Goal: Information Seeking & Learning: Learn about a topic

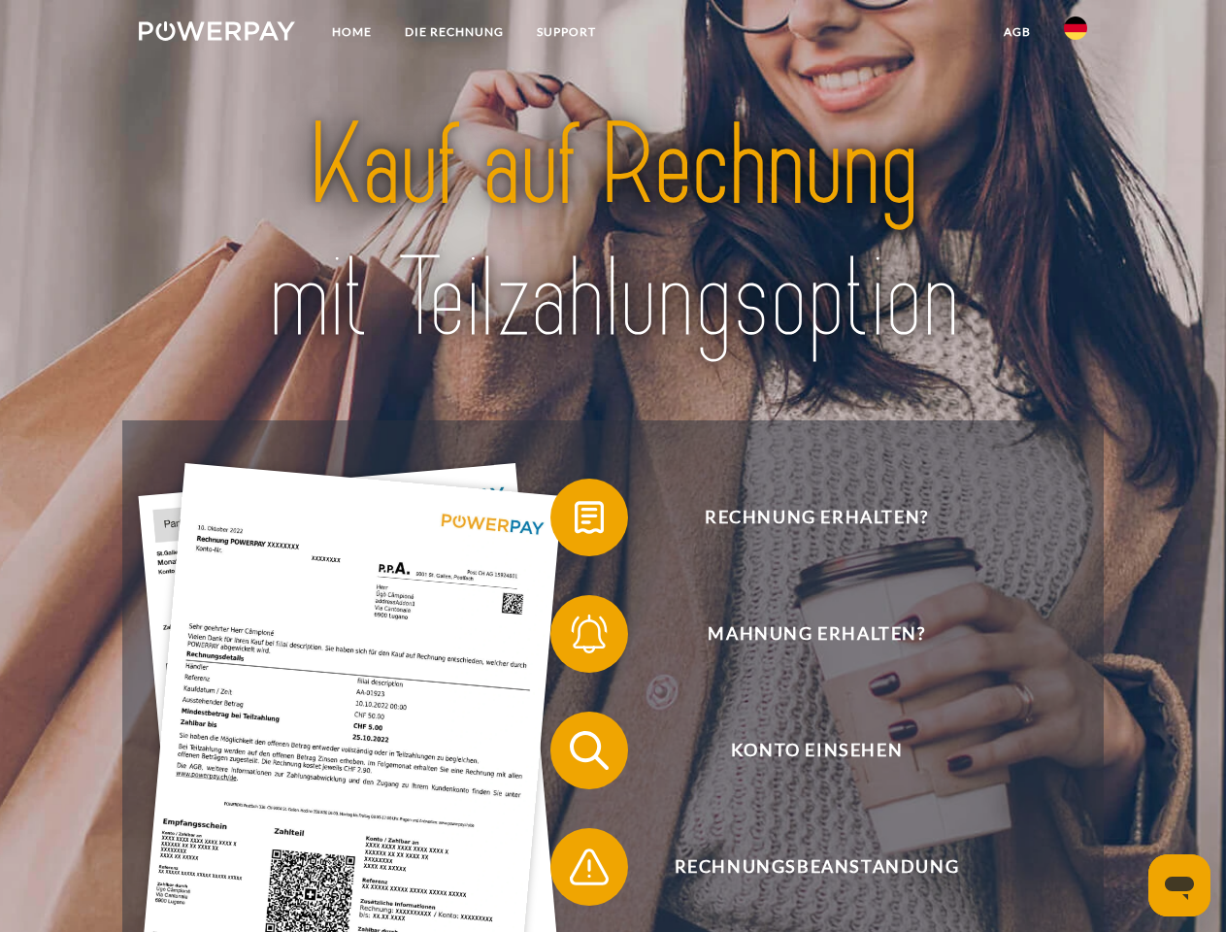
click at [216, 34] on img at bounding box center [217, 30] width 156 height 19
click at [1075, 34] on img at bounding box center [1075, 27] width 23 height 23
click at [1016, 32] on link "agb" at bounding box center [1017, 32] width 60 height 35
click at [574, 521] on span at bounding box center [559, 517] width 97 height 97
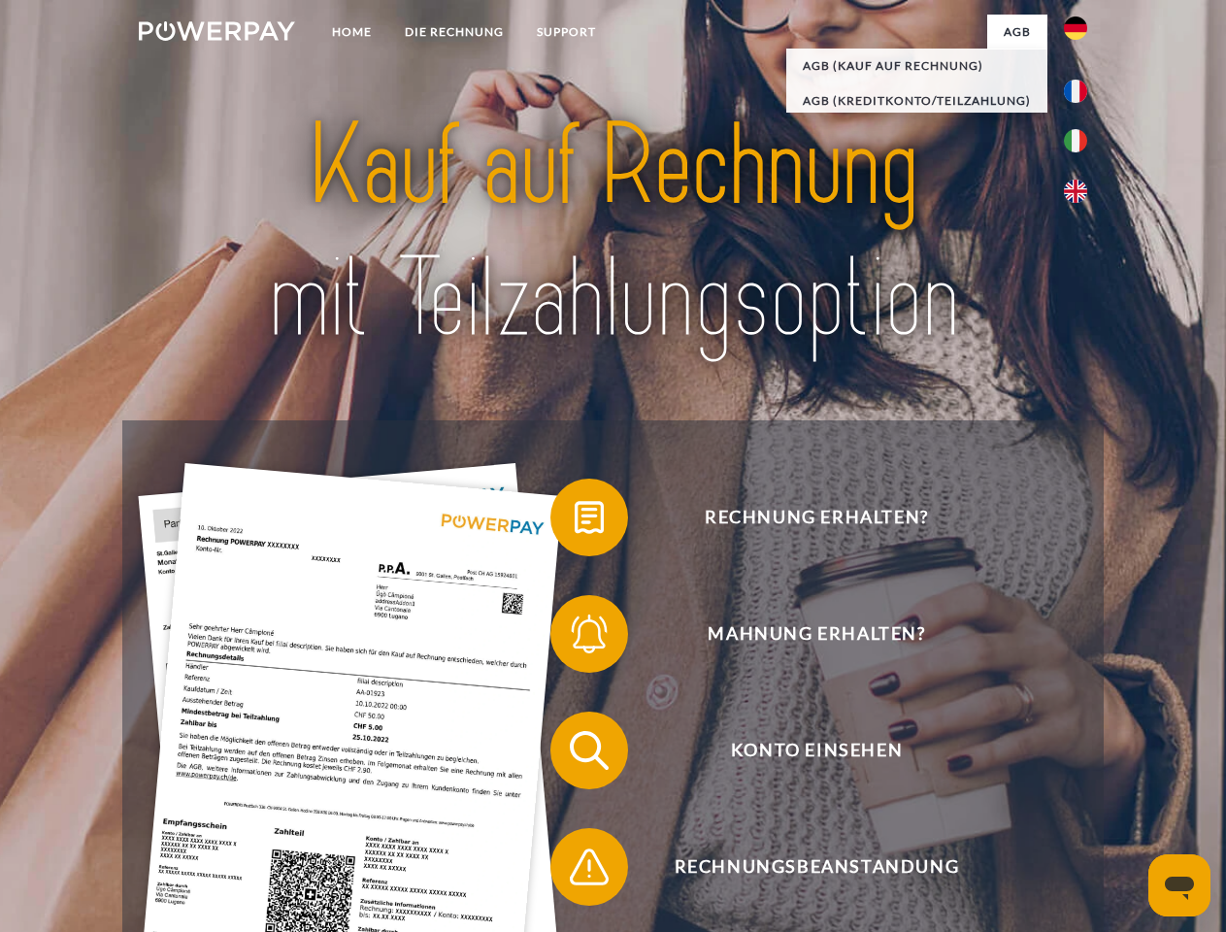
click at [574, 638] on span at bounding box center [559, 633] width 97 height 97
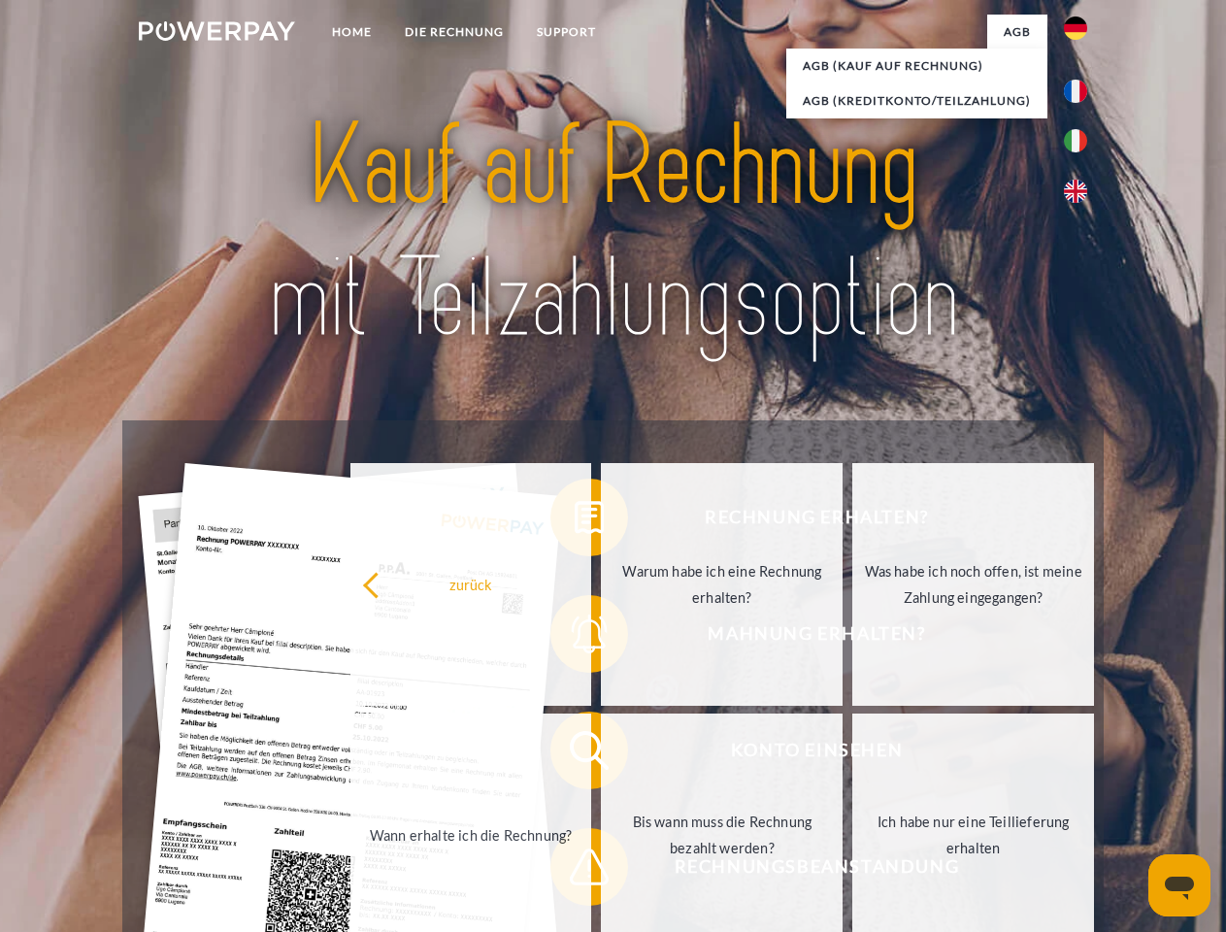
click at [601, 754] on link "Bis wann muss die Rechnung bezahlt werden?" at bounding box center [722, 834] width 242 height 243
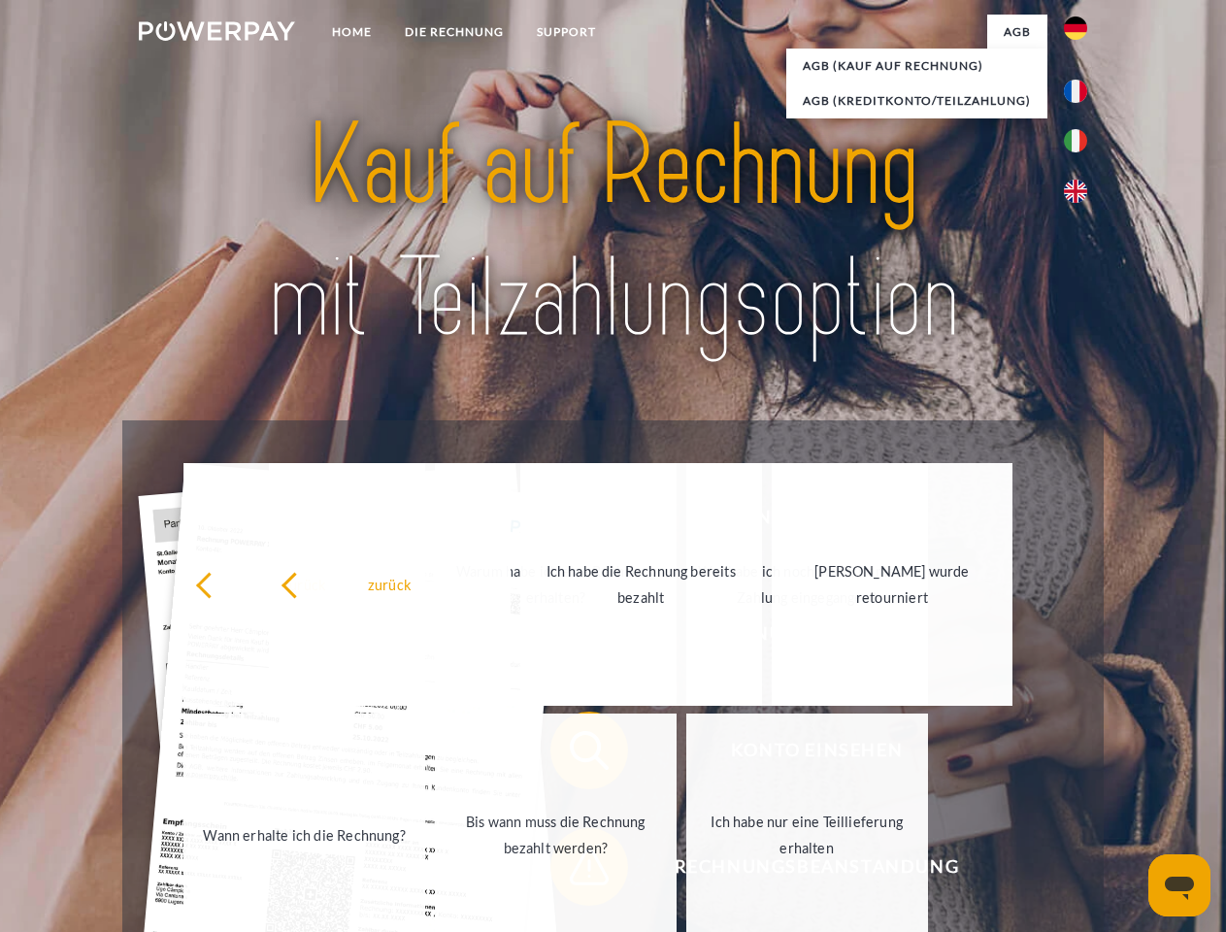
click at [574, 870] on span at bounding box center [559, 866] width 97 height 97
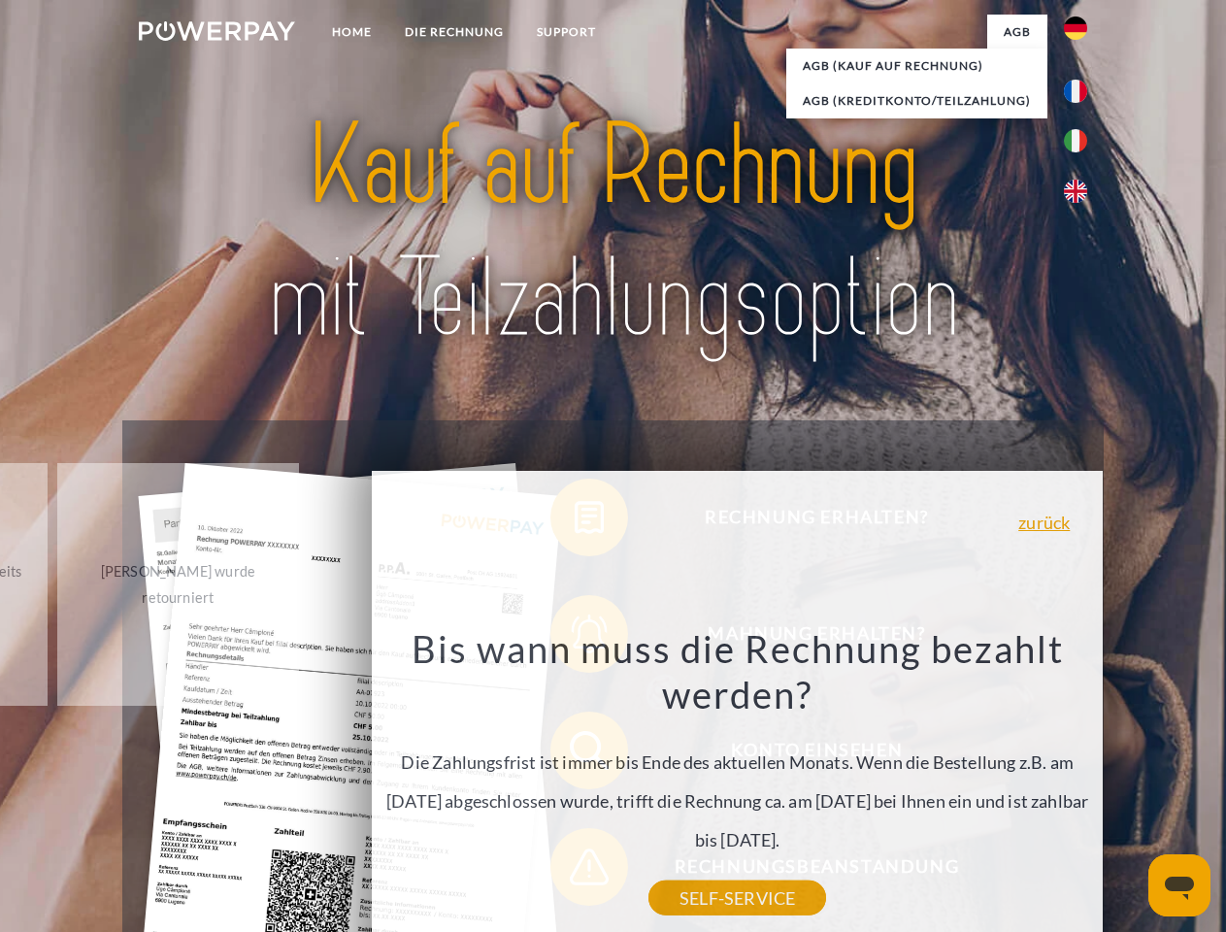
click at [1179, 885] on icon "Messaging-Fenster öffnen" at bounding box center [1178, 887] width 29 height 23
